Goal: Task Accomplishment & Management: Use online tool/utility

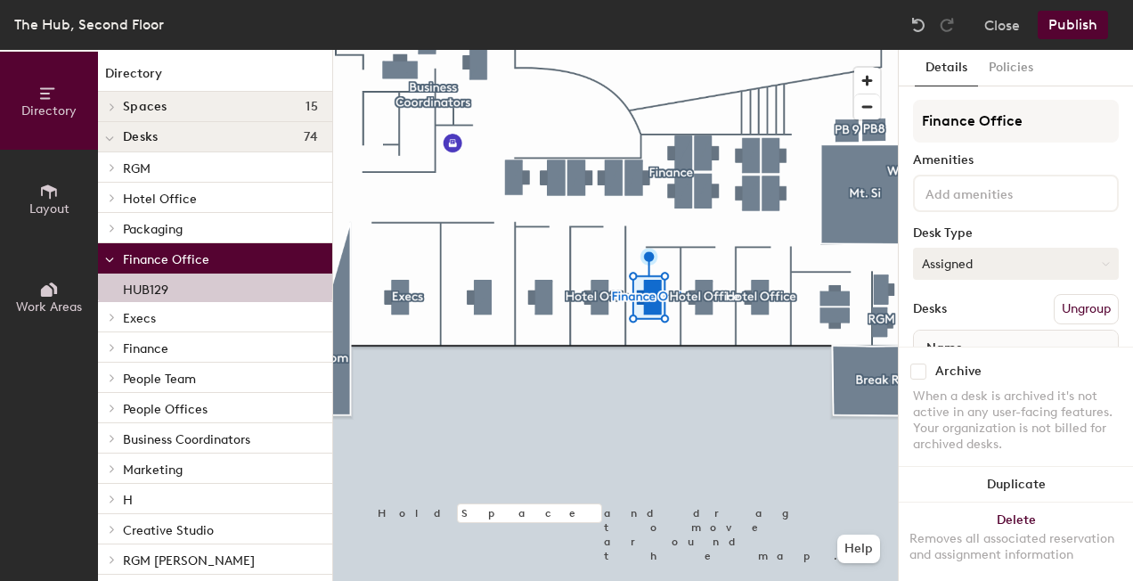
click at [1068, 255] on button "Assigned" at bounding box center [1016, 264] width 206 height 32
click at [985, 367] on div "Hoteled" at bounding box center [1003, 372] width 178 height 27
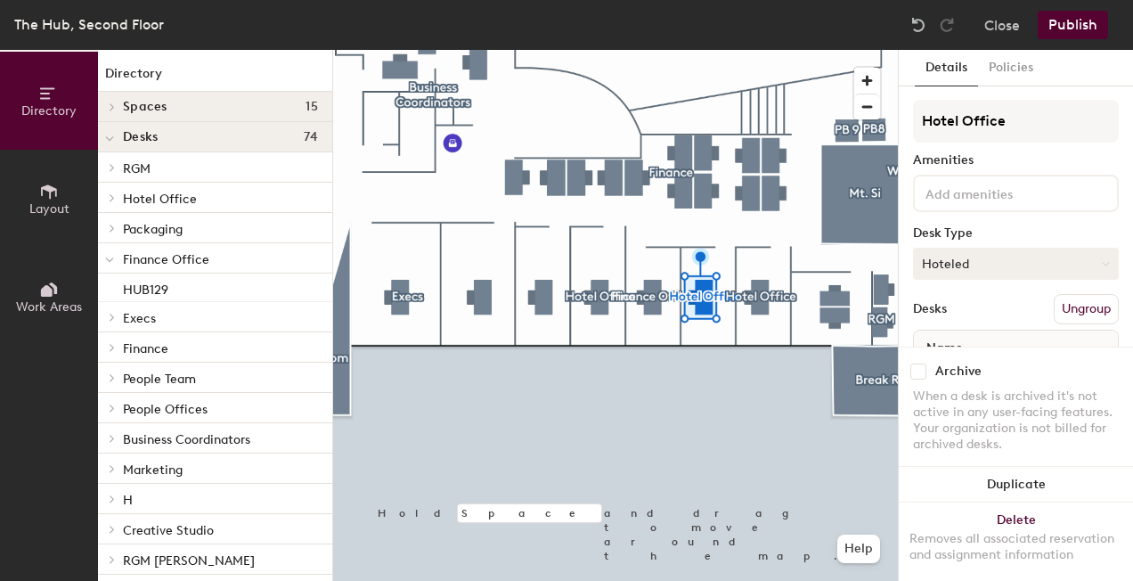
click at [935, 264] on button "Hoteled" at bounding box center [1016, 264] width 206 height 32
click at [953, 319] on div "Assigned" at bounding box center [1003, 319] width 178 height 27
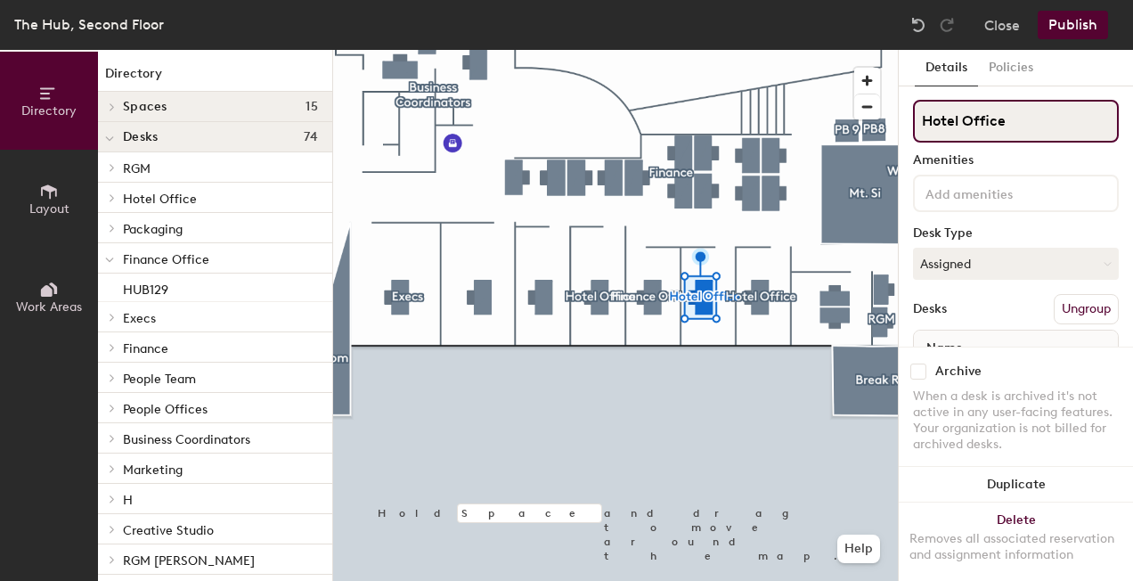
click at [813, 151] on div "Directory Layout Work Areas Directory Spaces 15 Break Room Creative Studio Exec…" at bounding box center [566, 315] width 1133 height 531
type input "Finance Office"
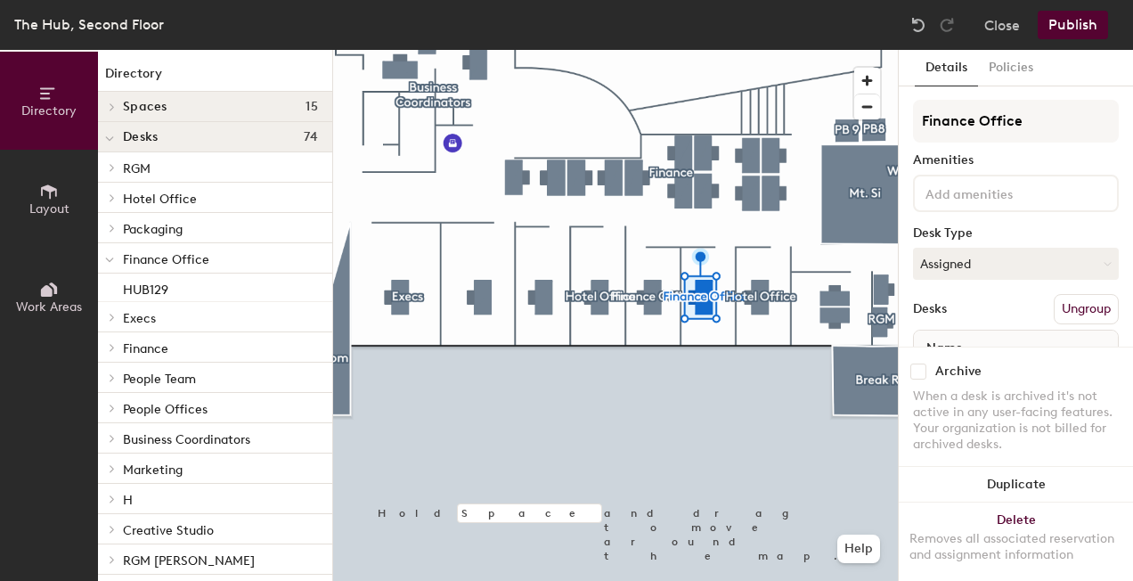
drag, startPoint x: 1020, startPoint y: 121, endPoint x: 909, endPoint y: 134, distance: 112.1
click at [650, 50] on div at bounding box center [615, 50] width 565 height 0
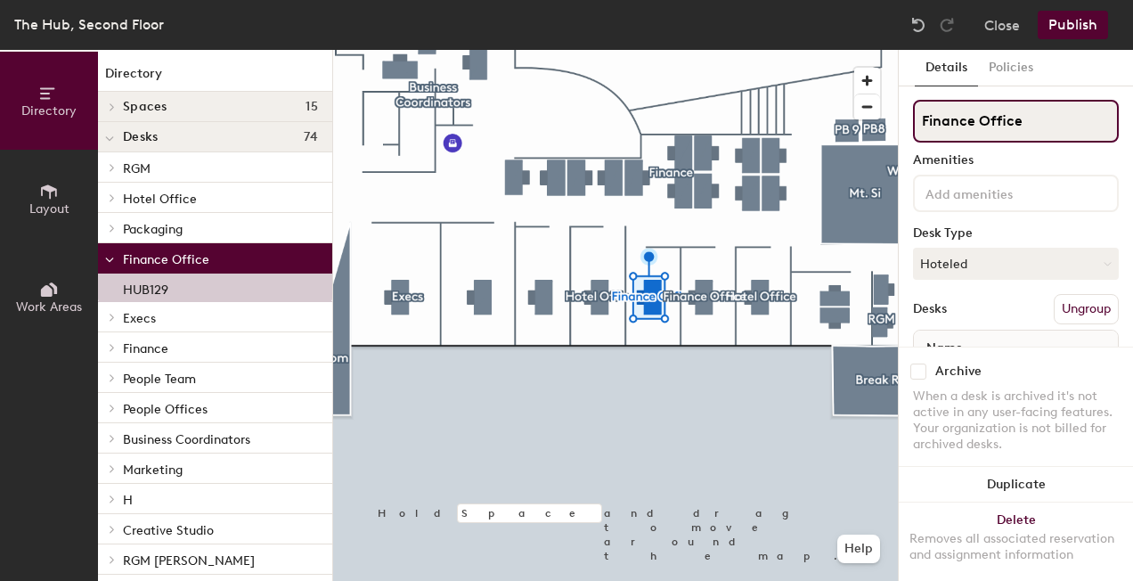
click at [894, 123] on div "Directory Layout Work Areas Directory Spaces 15 Break Room Creative Studio Exec…" at bounding box center [566, 315] width 1133 height 531
type input "Hotel Office"
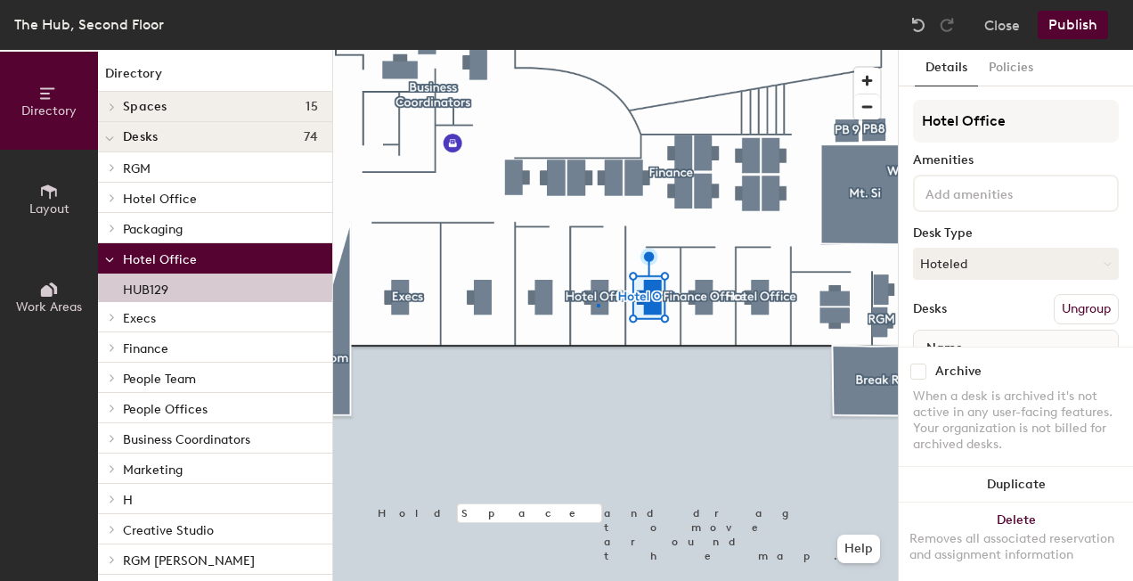
drag, startPoint x: 975, startPoint y: 119, endPoint x: 884, endPoint y: 114, distance: 91.0
click at [597, 50] on div at bounding box center [615, 50] width 565 height 0
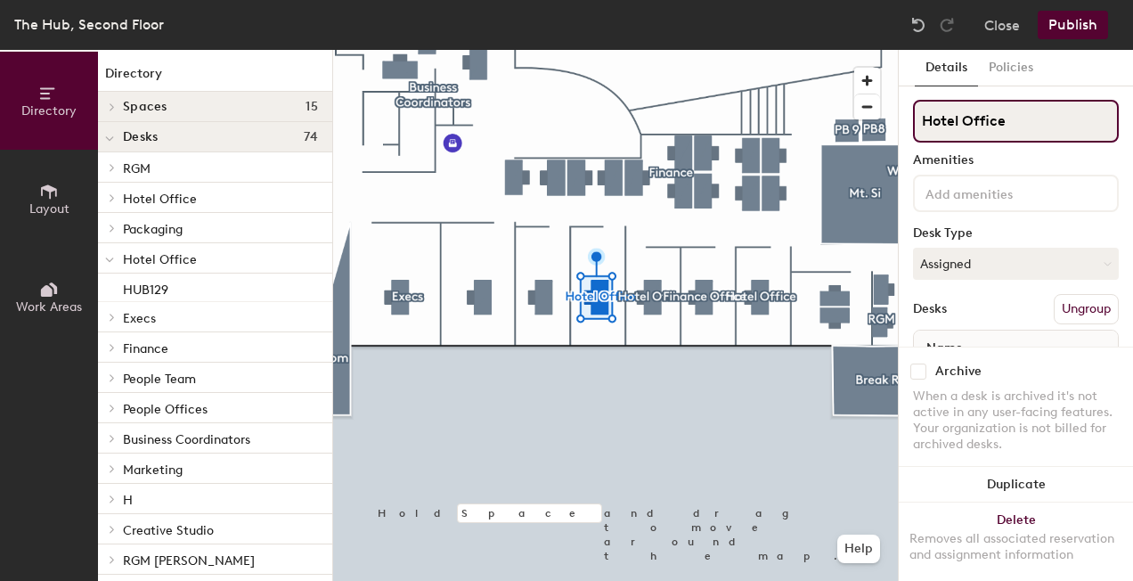
click at [859, 128] on div "Directory Layout Work Areas Directory Spaces 15 Break Room Creative Studio Exec…" at bounding box center [566, 315] width 1133 height 531
type input "Executive Office"
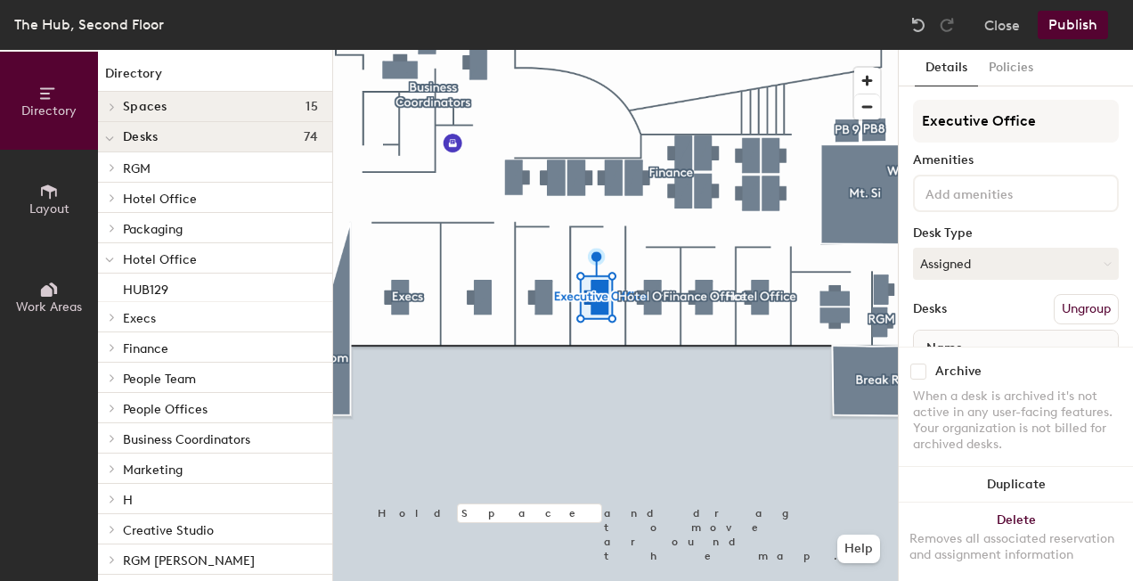
click at [531, 50] on div at bounding box center [615, 50] width 565 height 0
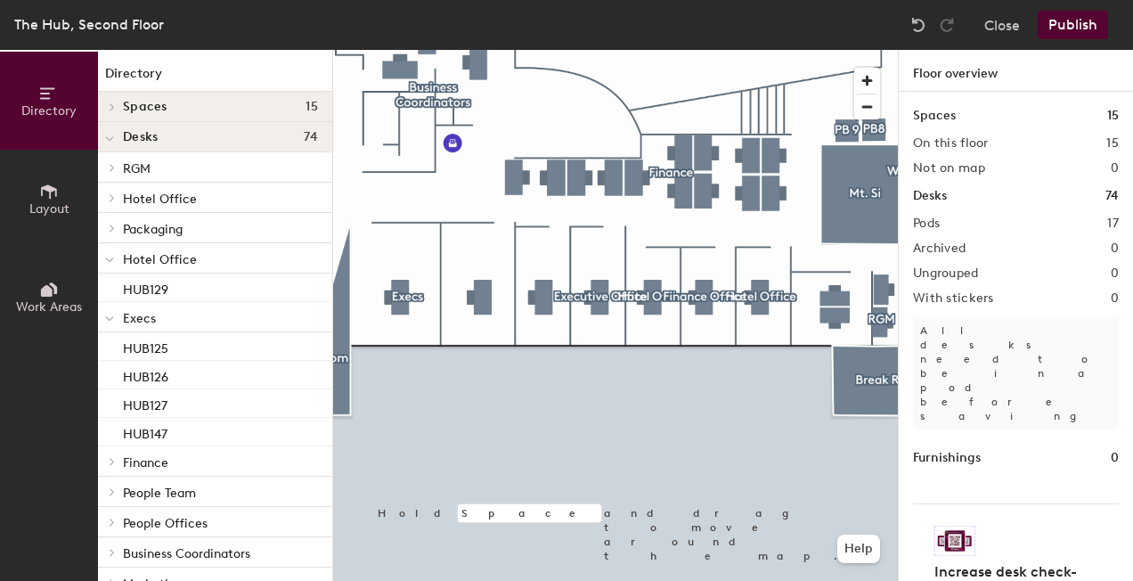
click at [1083, 21] on button "Publish" at bounding box center [1073, 25] width 70 height 29
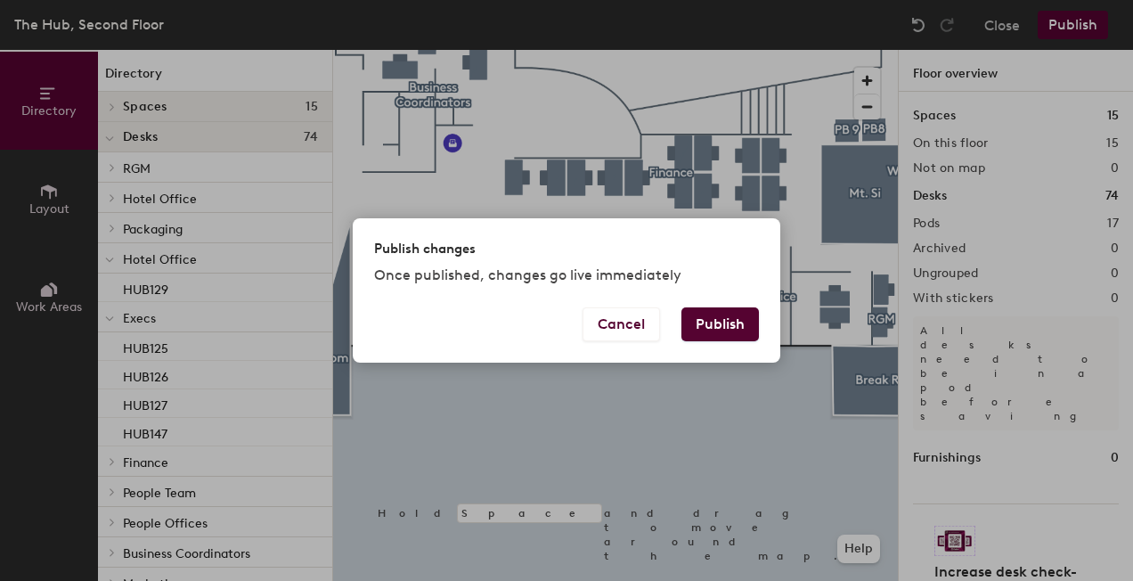
click at [732, 324] on button "Publish" at bounding box center [721, 324] width 78 height 34
